Goal: Information Seeking & Learning: Check status

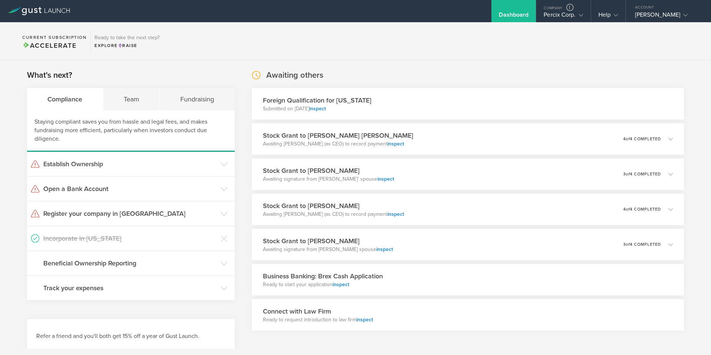
scroll to position [185, 0]
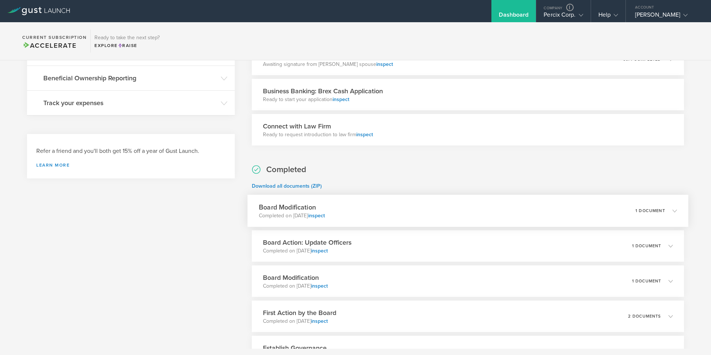
click at [460, 207] on div "Board Modification Completed on [DATE] inspect 1 document" at bounding box center [467, 211] width 441 height 32
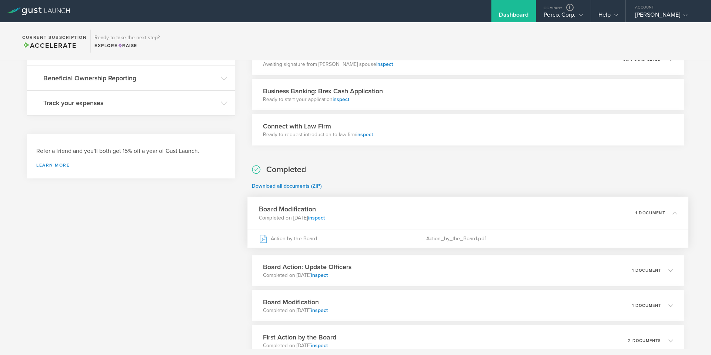
click at [325, 216] on link "inspect" at bounding box center [316, 217] width 17 height 6
click at [556, 11] on div "Percix Corp." at bounding box center [563, 16] width 39 height 11
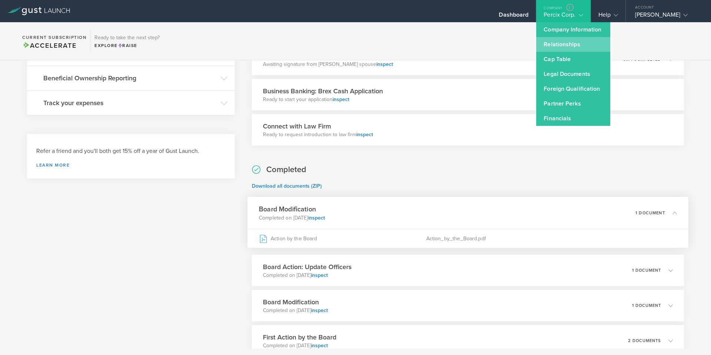
click at [572, 46] on link "Relationships" at bounding box center [573, 44] width 74 height 15
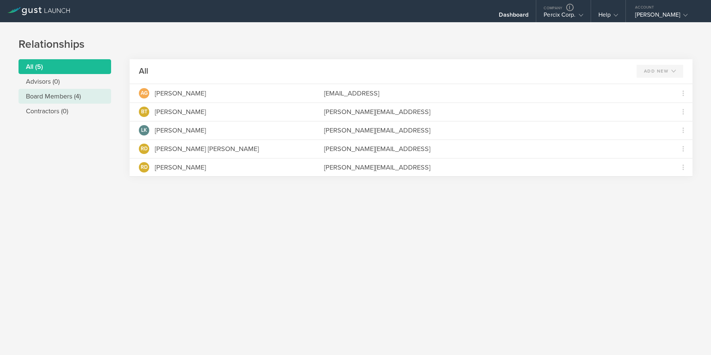
click at [68, 93] on li "Board Members (4)" at bounding box center [65, 96] width 93 height 15
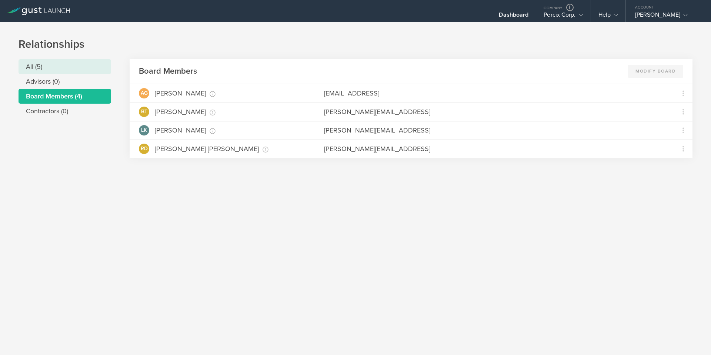
click at [42, 66] on li "All (5)" at bounding box center [65, 66] width 93 height 15
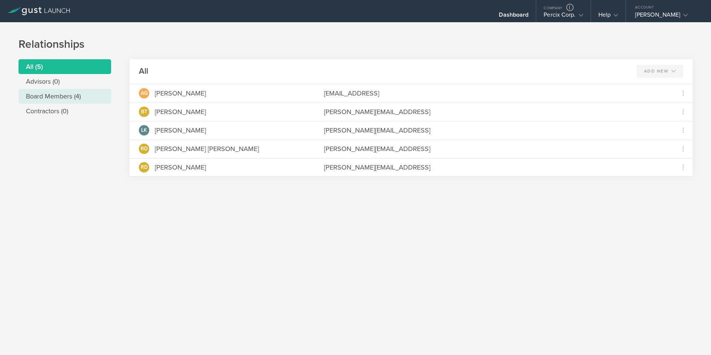
click at [37, 93] on li "Board Members (4)" at bounding box center [65, 96] width 93 height 15
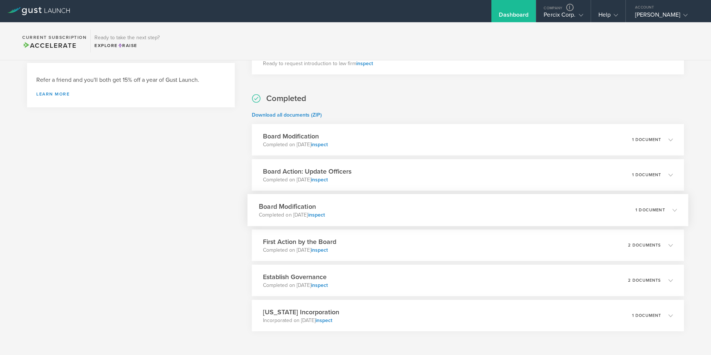
scroll to position [259, 0]
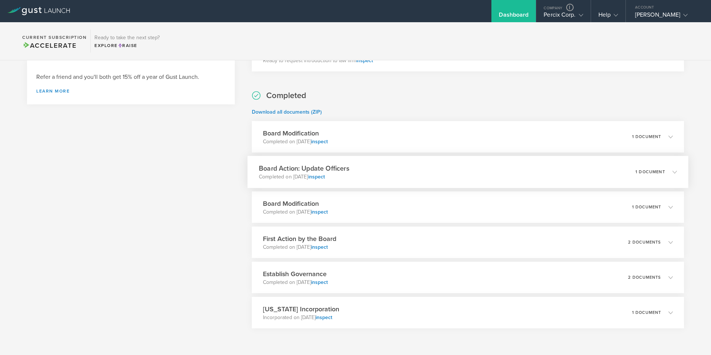
click at [418, 173] on div "Board Action: Update Officers Completed on [DATE] inspect 1 document" at bounding box center [467, 172] width 441 height 32
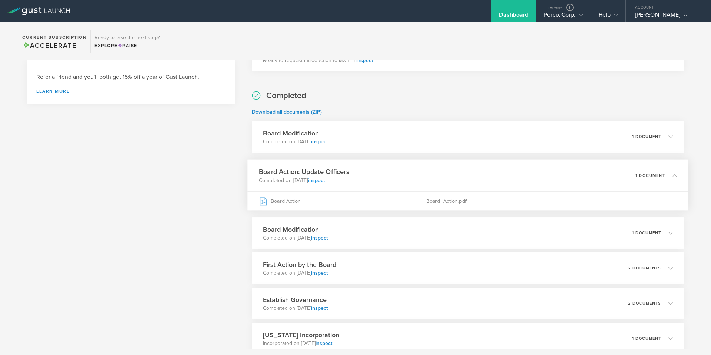
click at [325, 178] on link "inspect" at bounding box center [316, 180] width 17 height 6
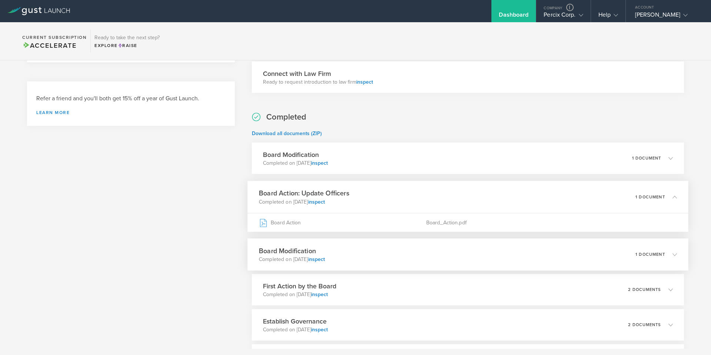
scroll to position [237, 0]
click at [440, 170] on div "Board Modification Completed on [DATE] inspect 1 document" at bounding box center [467, 159] width 441 height 32
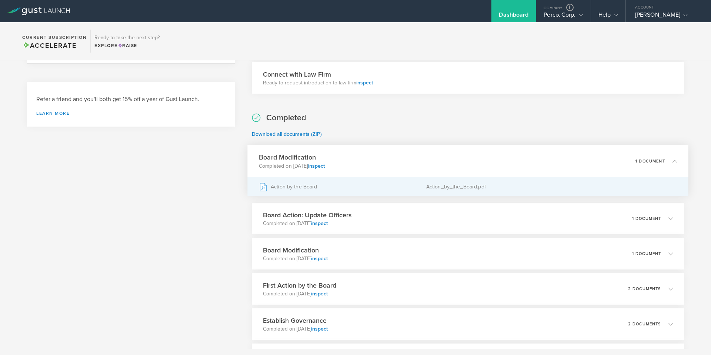
click at [404, 185] on div "Action by the Board" at bounding box center [342, 186] width 167 height 19
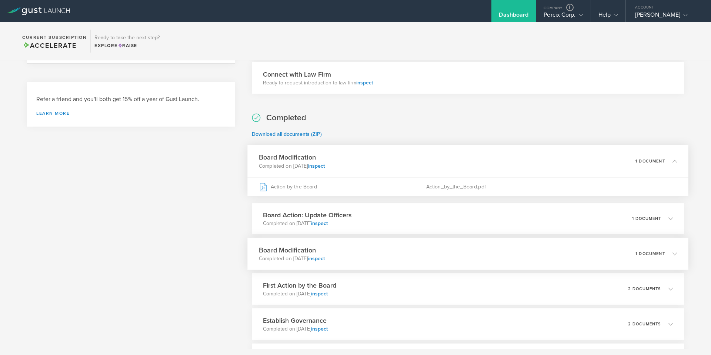
click at [397, 262] on div "Board Modification Completed on [DATE] inspect 1 document" at bounding box center [467, 254] width 441 height 32
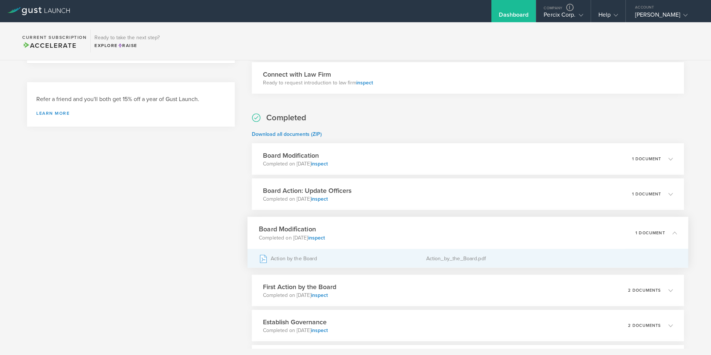
click at [376, 258] on div "Action by the Board" at bounding box center [342, 258] width 167 height 19
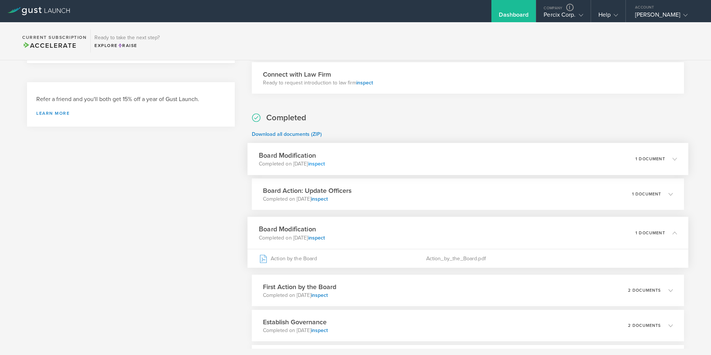
click at [325, 166] on link "inspect" at bounding box center [316, 164] width 17 height 6
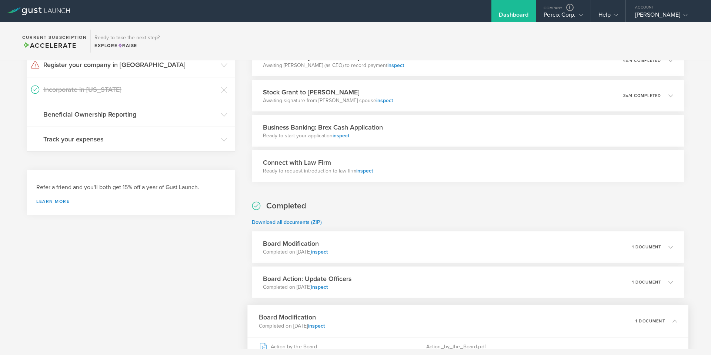
scroll to position [52, 0]
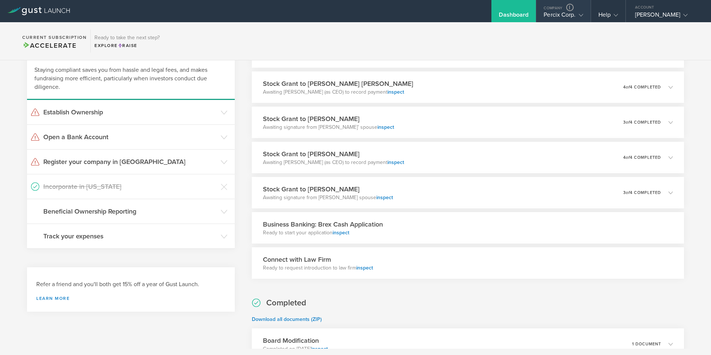
click at [553, 11] on div "Percix Corp." at bounding box center [563, 16] width 39 height 11
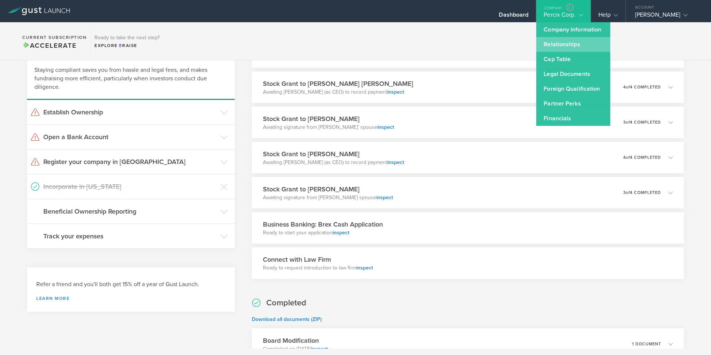
click at [568, 47] on link "Relationships" at bounding box center [573, 44] width 74 height 15
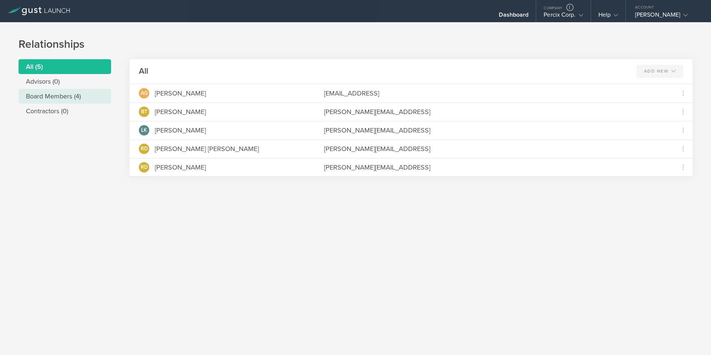
click at [58, 94] on li "Board Members (4)" at bounding box center [65, 96] width 93 height 15
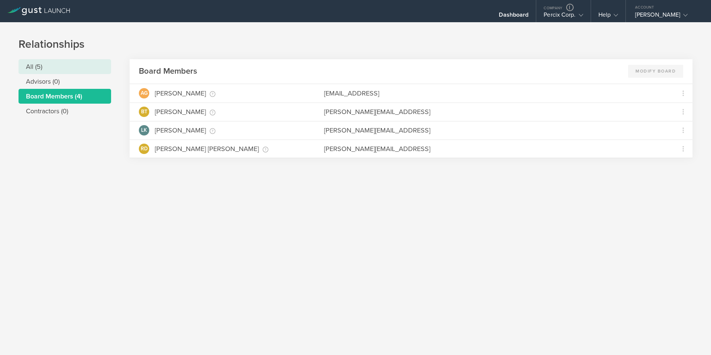
click at [40, 64] on li "All (5)" at bounding box center [65, 66] width 93 height 15
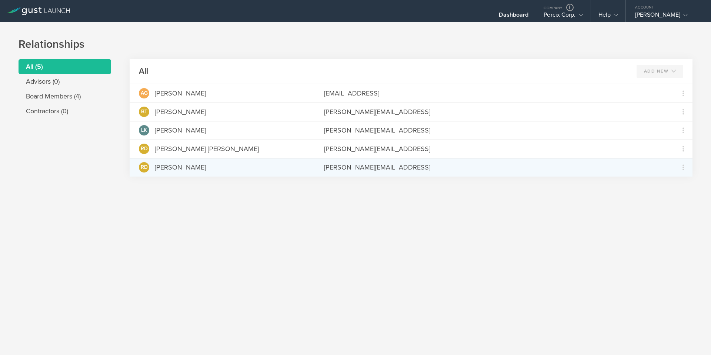
click at [336, 169] on div "[PERSON_NAME][EMAIL_ADDRESS]" at bounding box center [494, 168] width 341 height 10
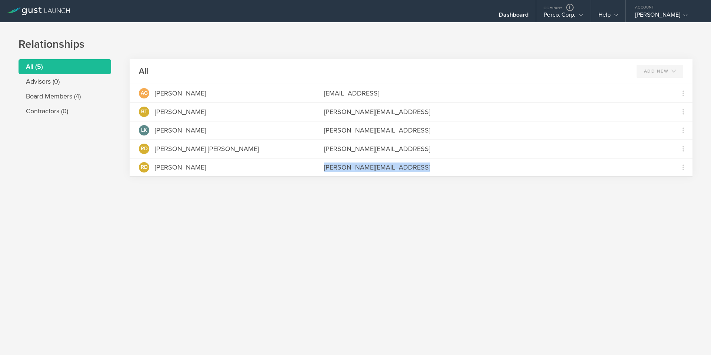
copy div "[PERSON_NAME][EMAIL_ADDRESS]"
click at [518, 13] on div "Dashboard" at bounding box center [514, 16] width 30 height 11
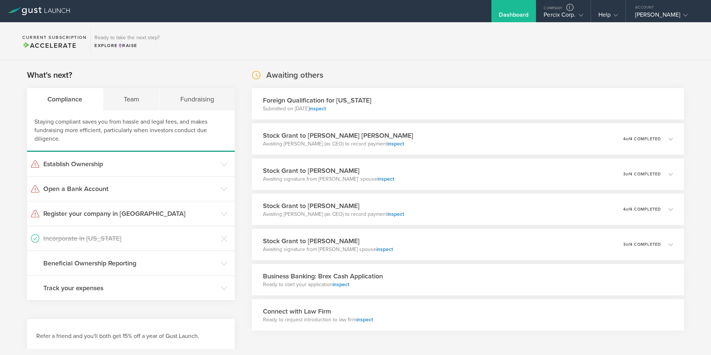
click at [468, 55] on section "Current Subscription Accelerate Ready to take the next step? Explore Raise" at bounding box center [355, 41] width 711 height 38
click at [527, 141] on div "Stock Grant to [PERSON_NAME] [PERSON_NAME] Awaiting [PERSON_NAME] (as CEO) to r…" at bounding box center [467, 139] width 441 height 32
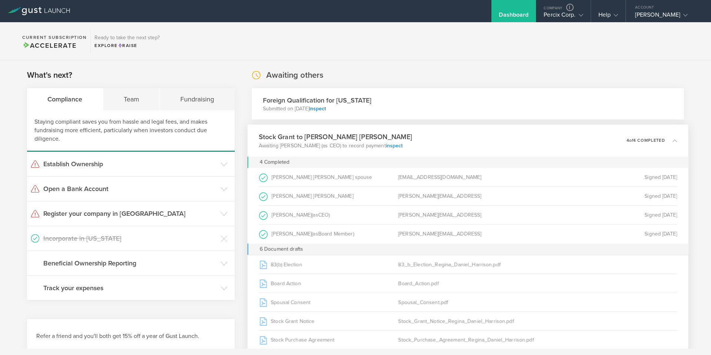
click at [403, 147] on link "inspect" at bounding box center [393, 145] width 17 height 6
